Goal: Find specific page/section: Find specific page/section

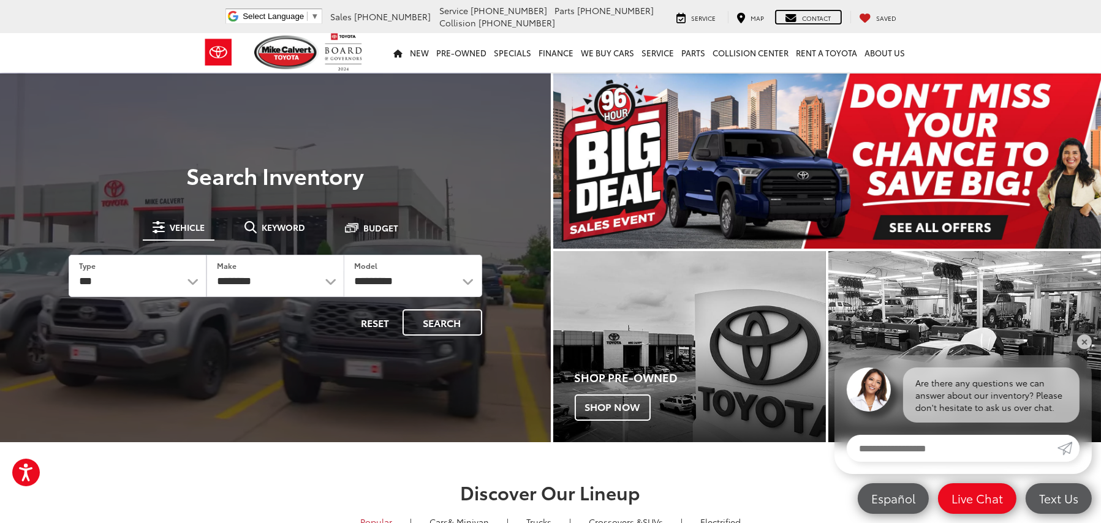
click at [840, 17] on div "Contact" at bounding box center [808, 17] width 64 height 12
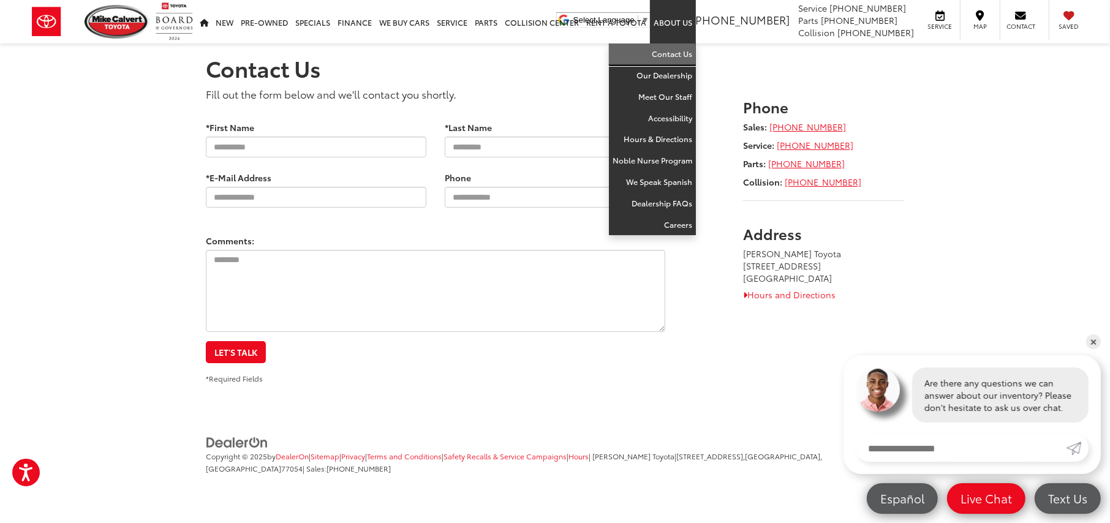
click at [680, 50] on link "Contact Us" at bounding box center [652, 53] width 87 height 21
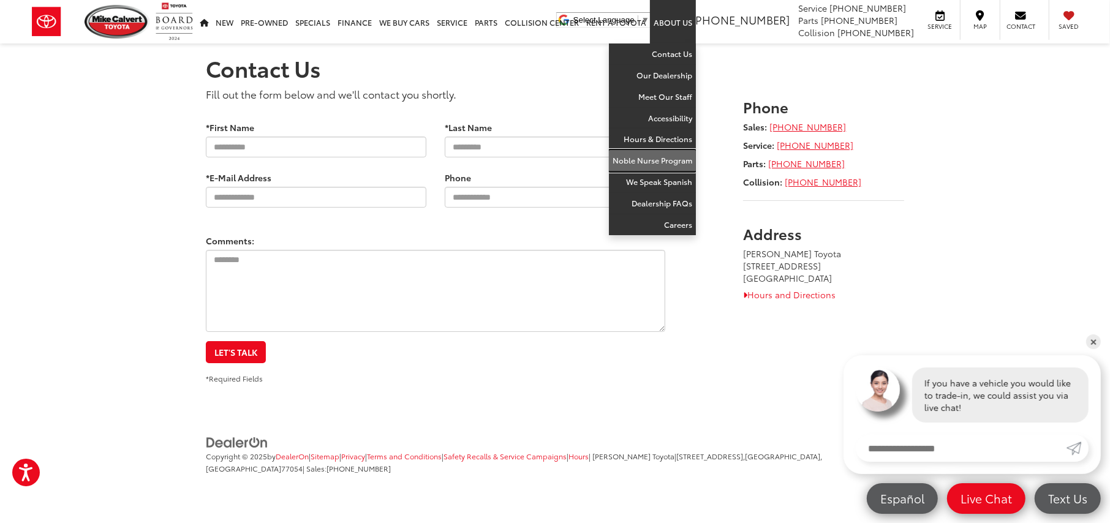
click at [662, 163] on link "Noble Nurse Program" at bounding box center [652, 160] width 87 height 21
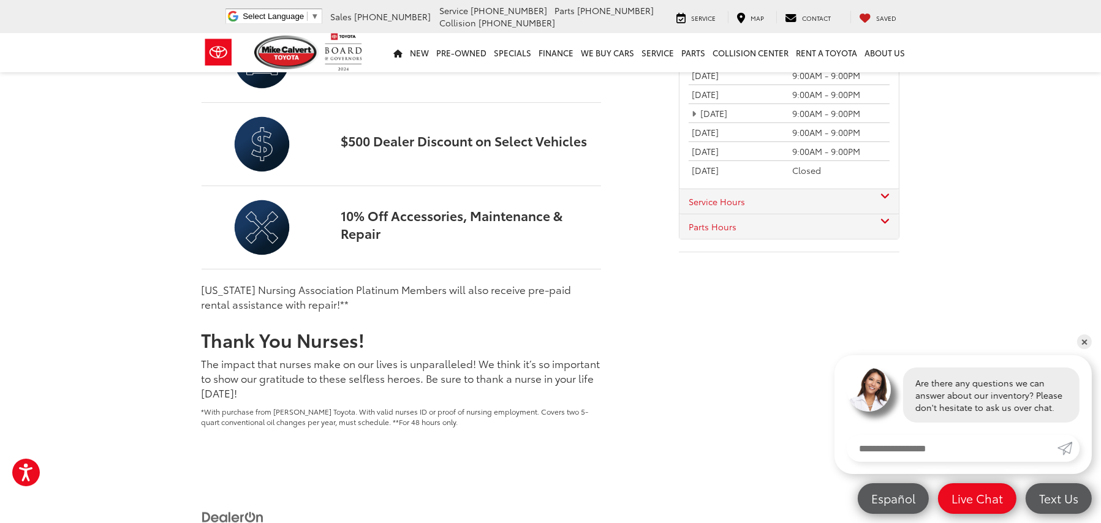
scroll to position [551, 0]
